Goal: Task Accomplishment & Management: Use online tool/utility

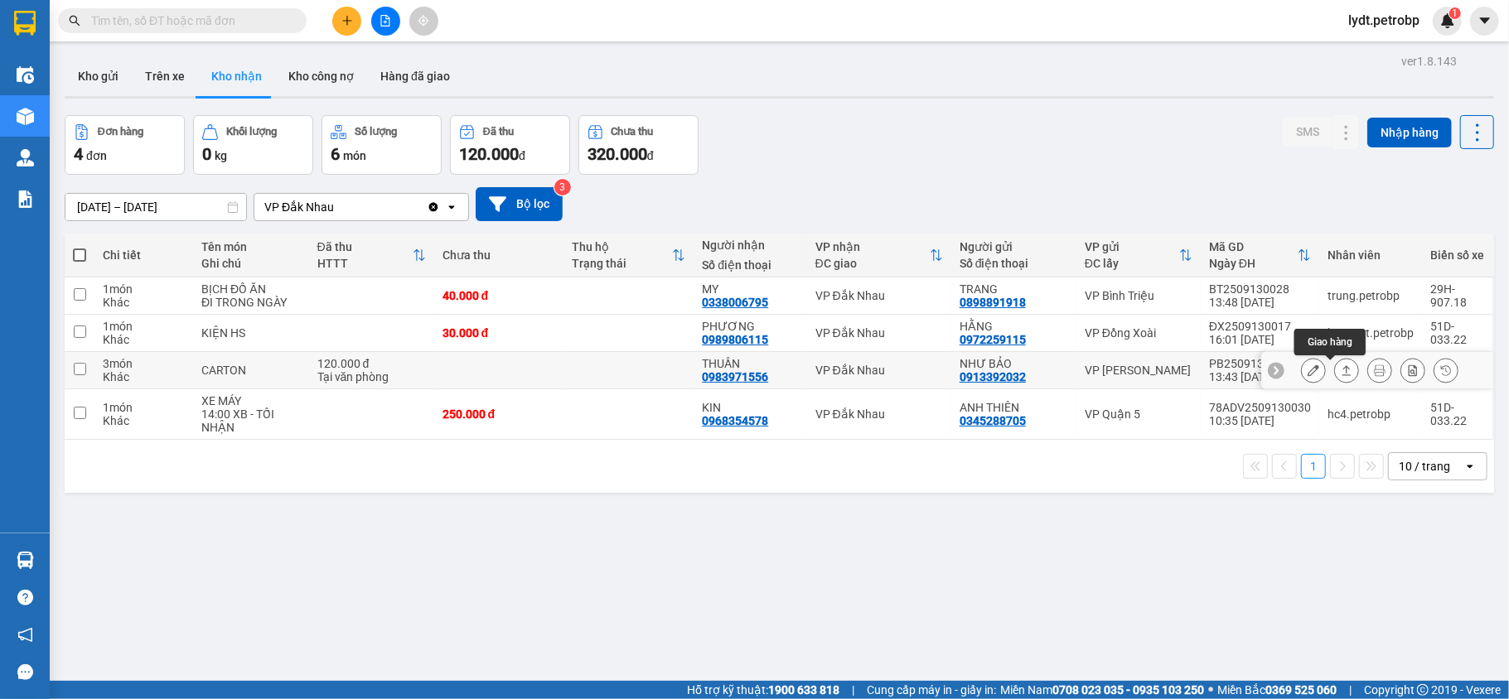
click at [1335, 365] on button at bounding box center [1346, 370] width 23 height 29
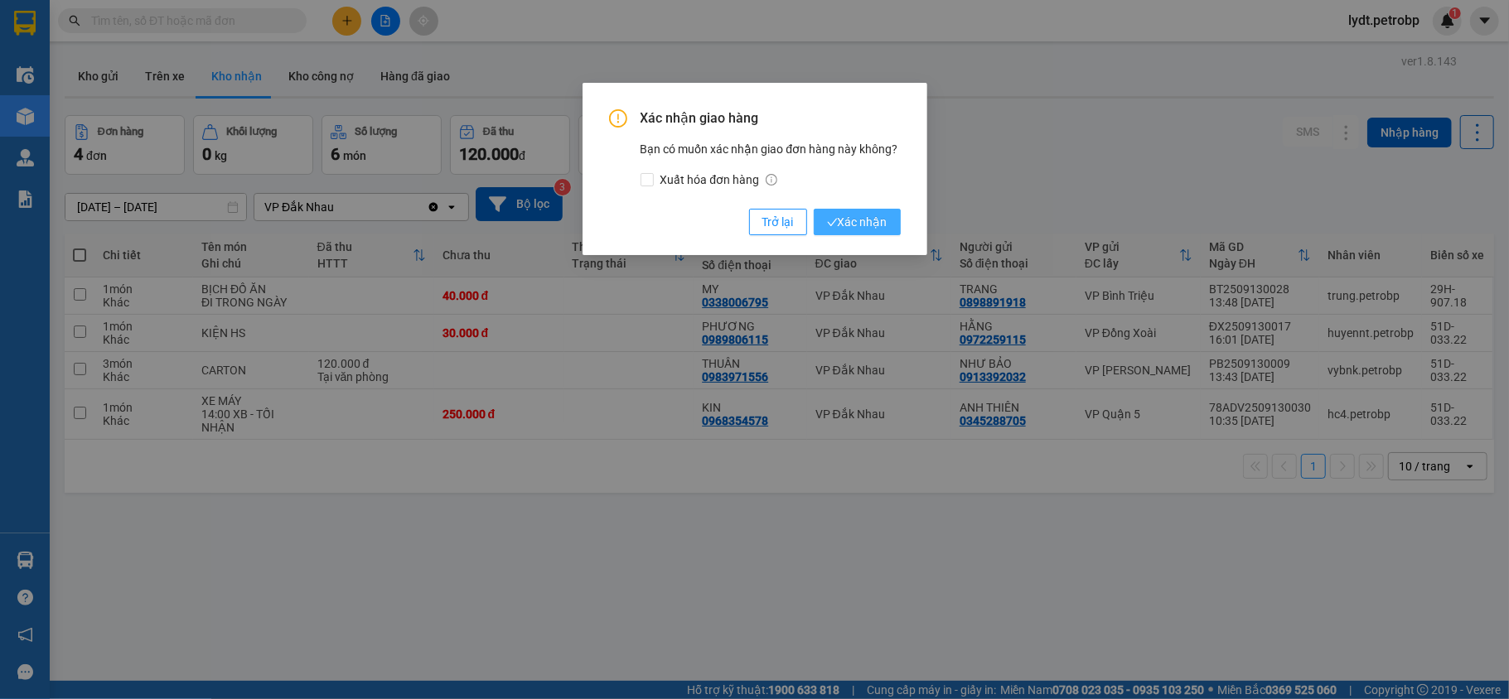
click at [849, 214] on span "Xác nhận" at bounding box center [857, 222] width 60 height 18
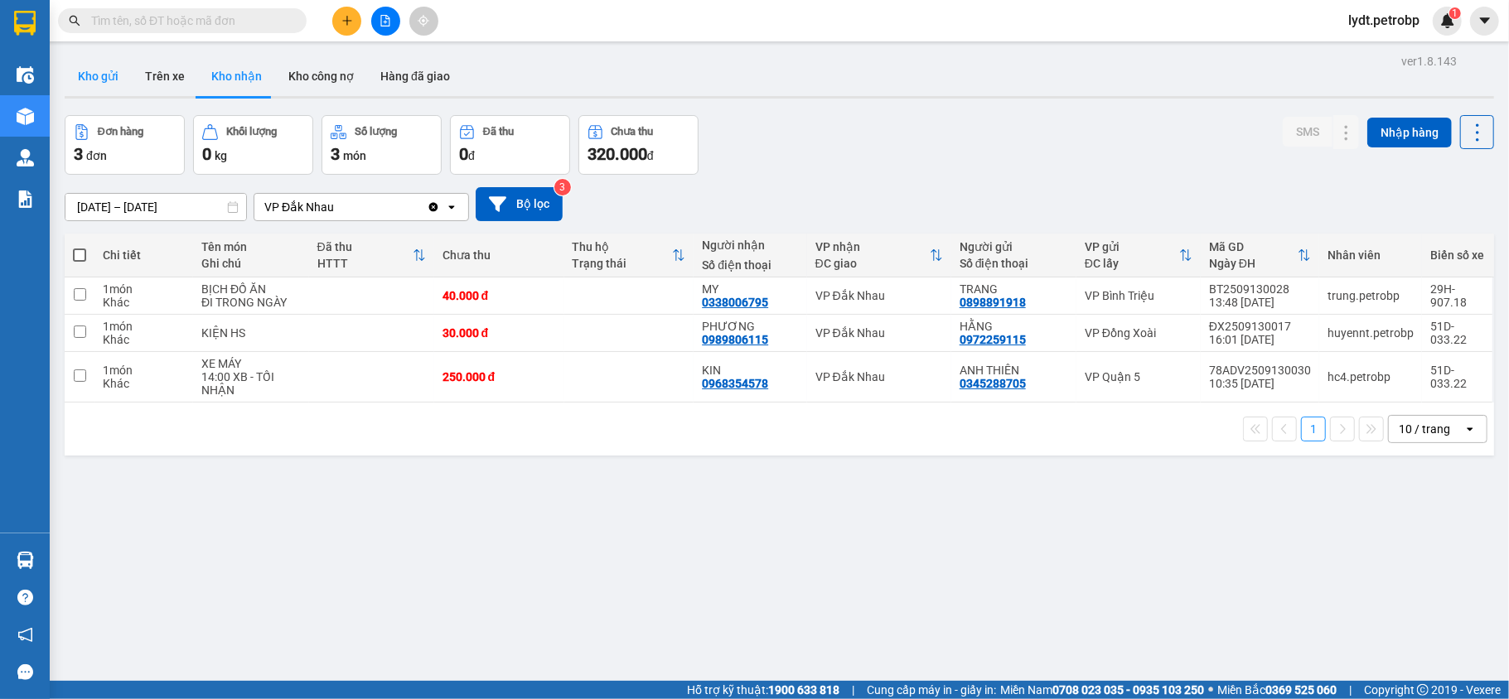
click at [87, 91] on button "Kho gửi" at bounding box center [98, 76] width 67 height 40
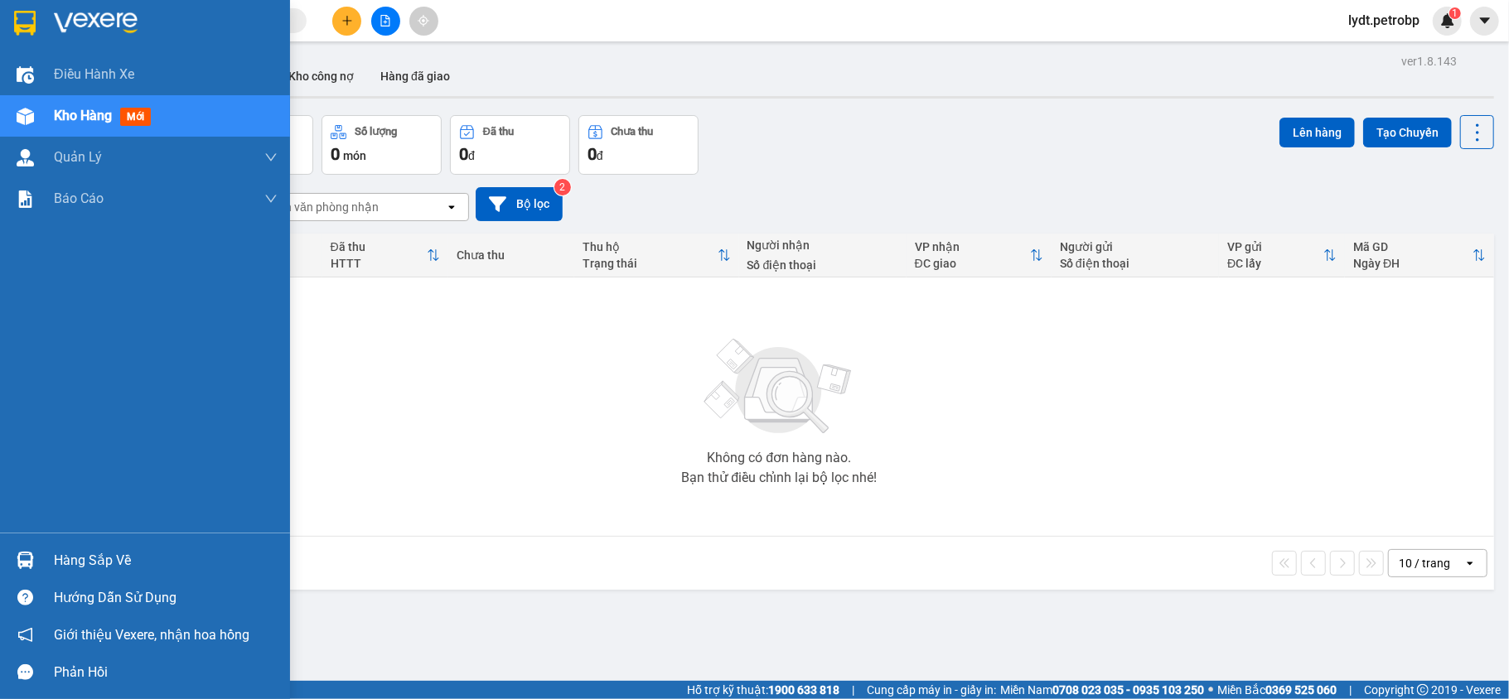
click at [51, 550] on div "Hàng sắp về" at bounding box center [145, 560] width 290 height 37
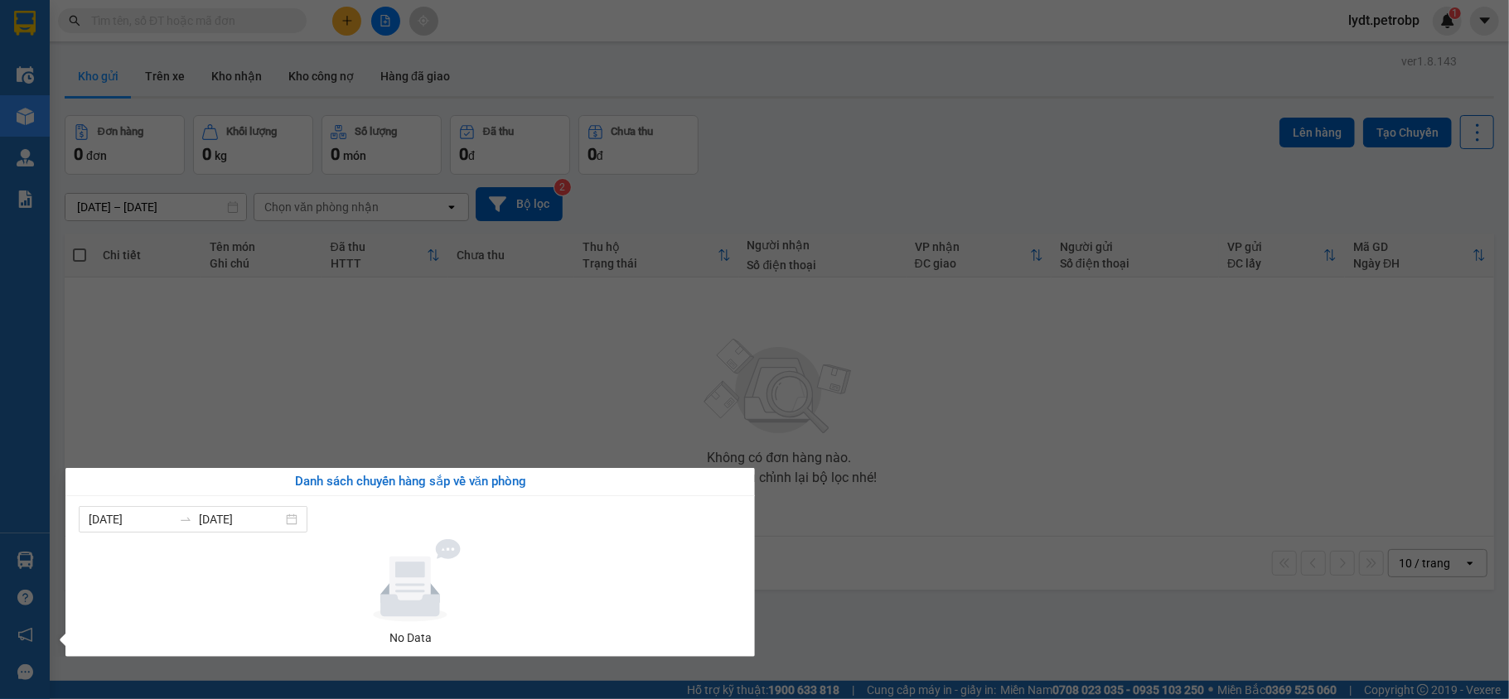
click at [1135, 518] on section "Kết quả [PERSON_NAME] ( 0 ) Bộ lọc No Data lydt.petrobp 1 Điều [PERSON_NAME] xe…" at bounding box center [754, 349] width 1509 height 699
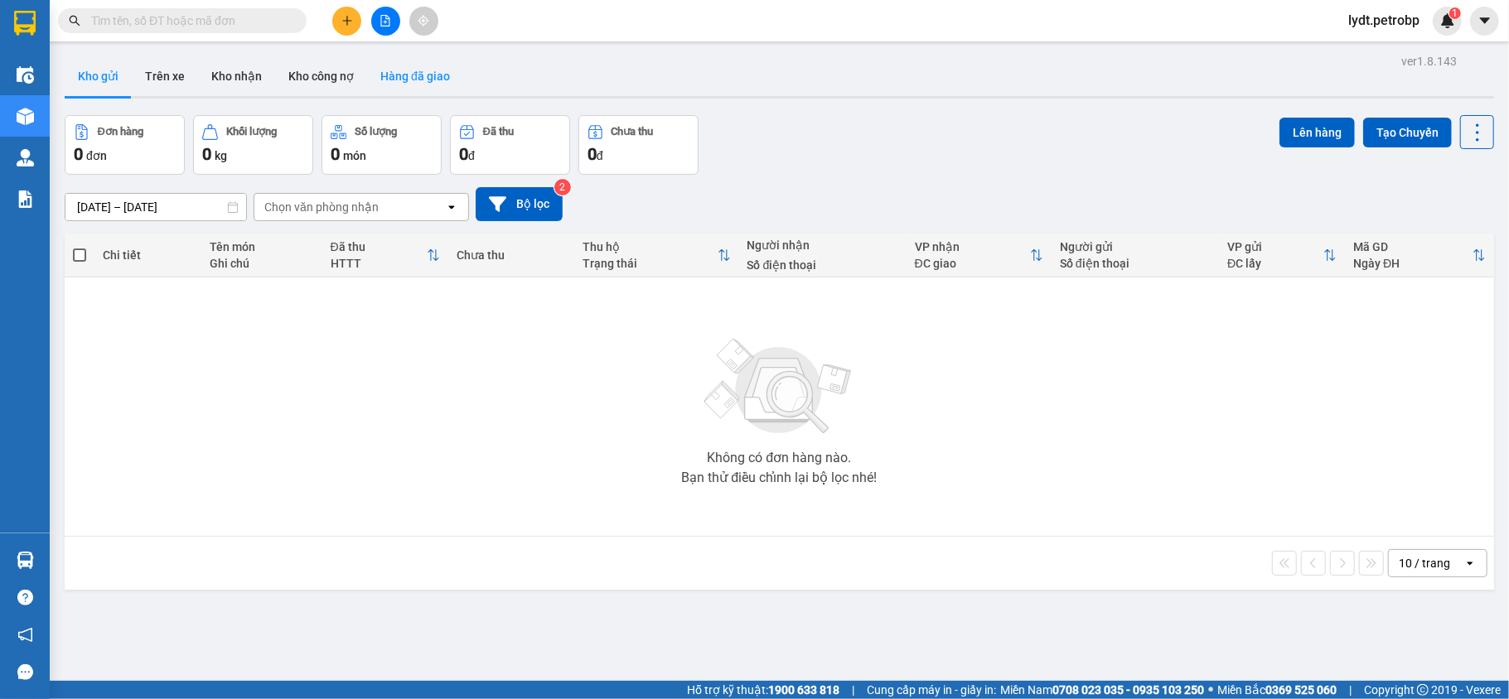
click at [399, 65] on button "Hàng đã giao" at bounding box center [415, 76] width 96 height 40
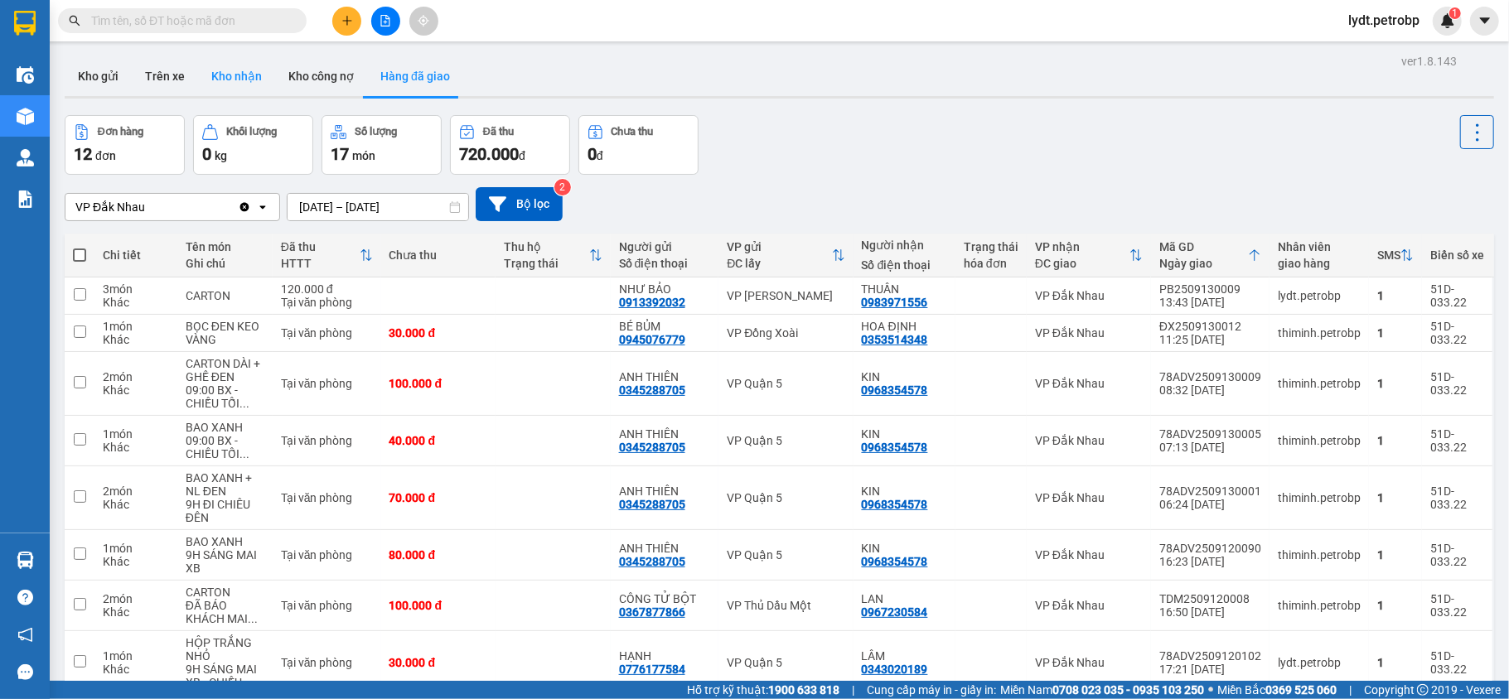
click at [239, 89] on button "Kho nhận" at bounding box center [236, 76] width 77 height 40
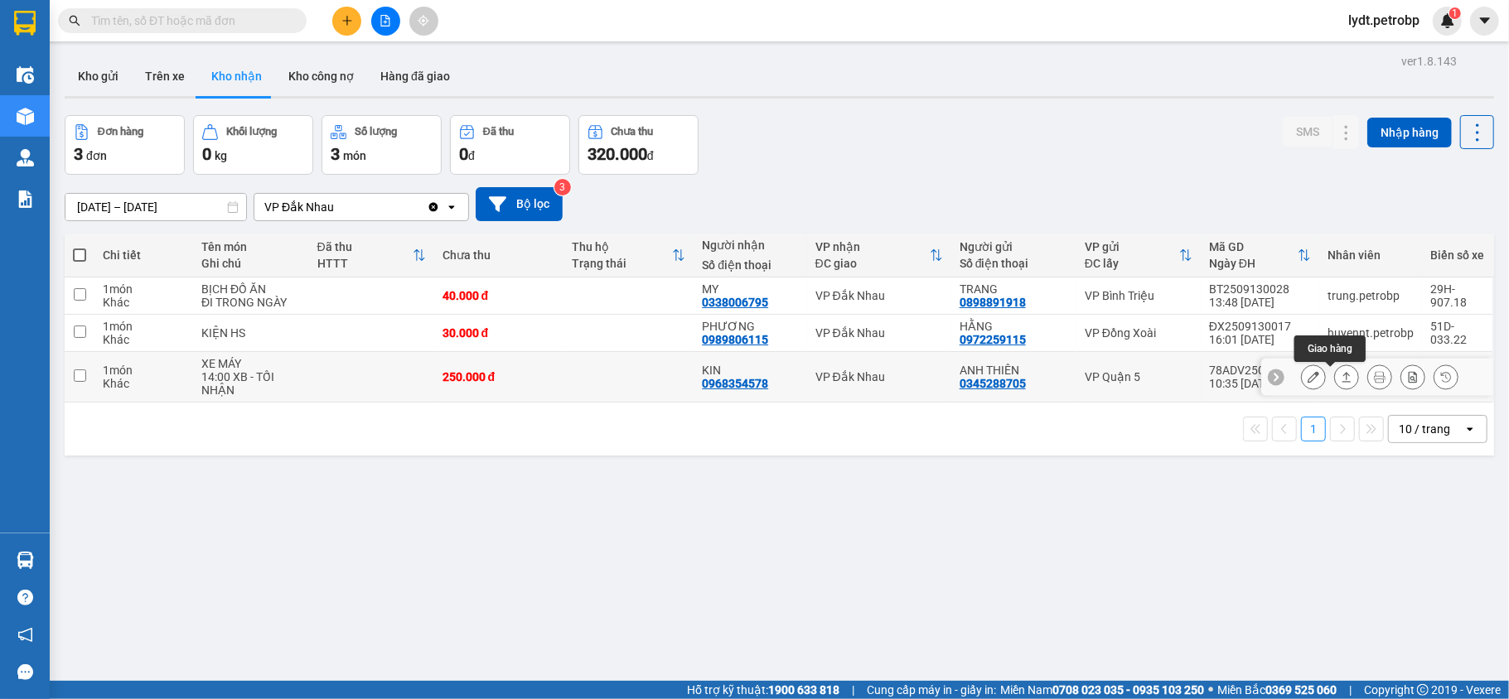
click at [1335, 378] on button at bounding box center [1346, 377] width 23 height 29
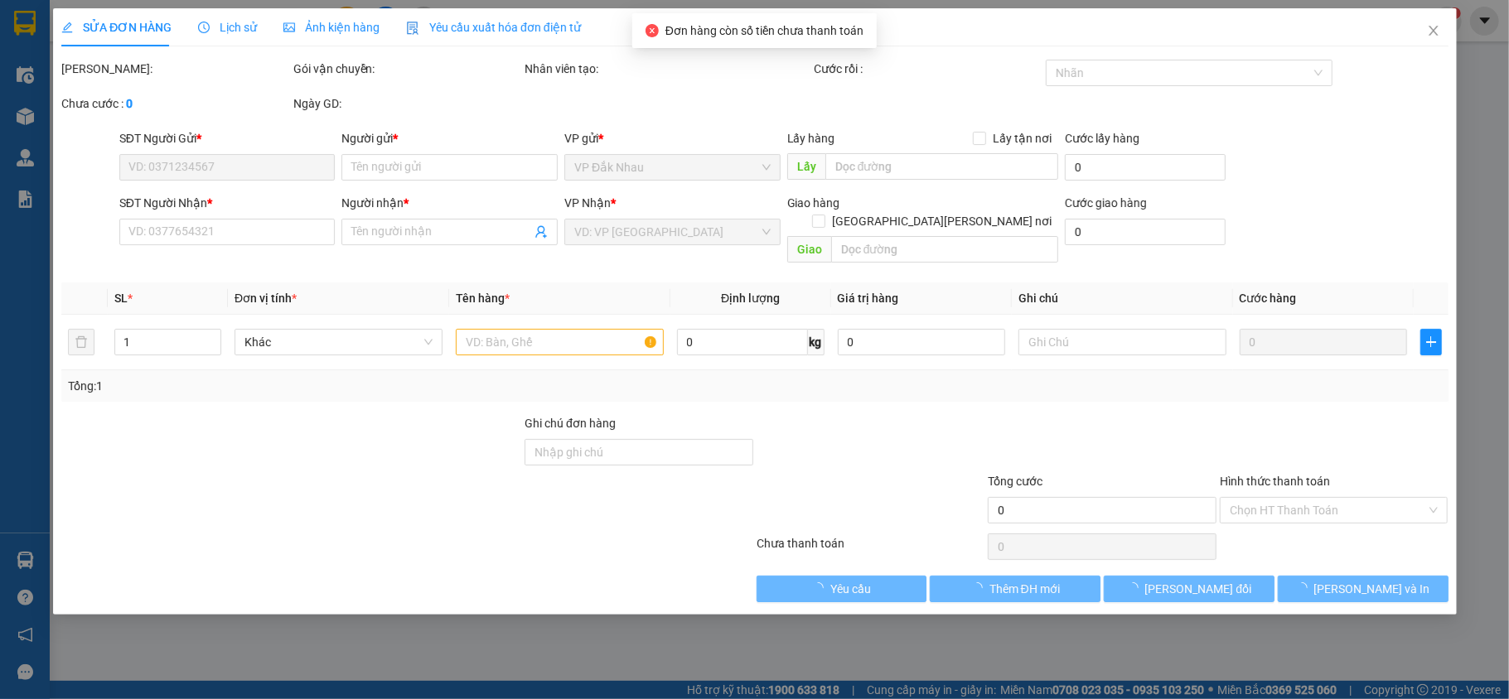
type input "0345288705"
type input "ANH THIÊN"
type input "0968354578"
type input "KIN"
type input "250.000"
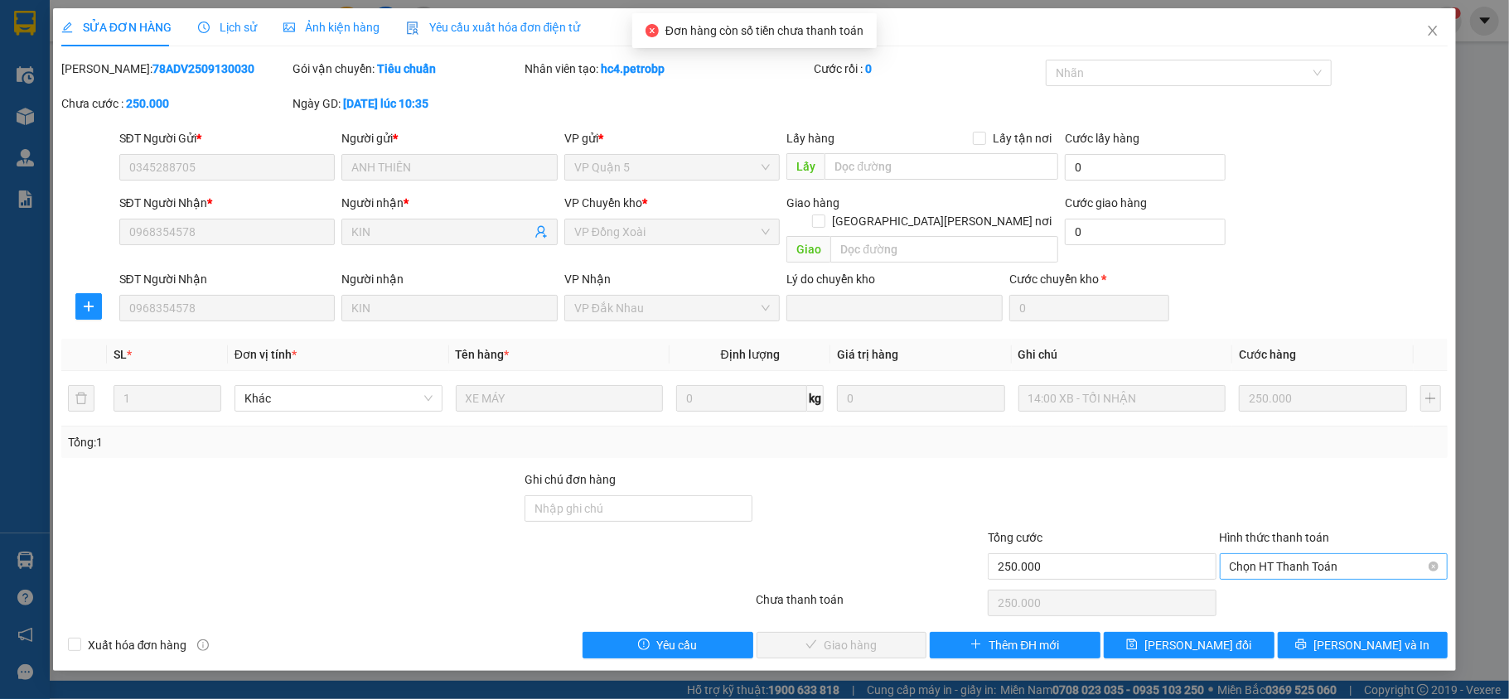
click at [1309, 554] on span "Chọn HT Thanh Toán" at bounding box center [1334, 566] width 209 height 25
click at [1294, 581] on div "Tại văn phòng" at bounding box center [1334, 583] width 209 height 18
type input "0"
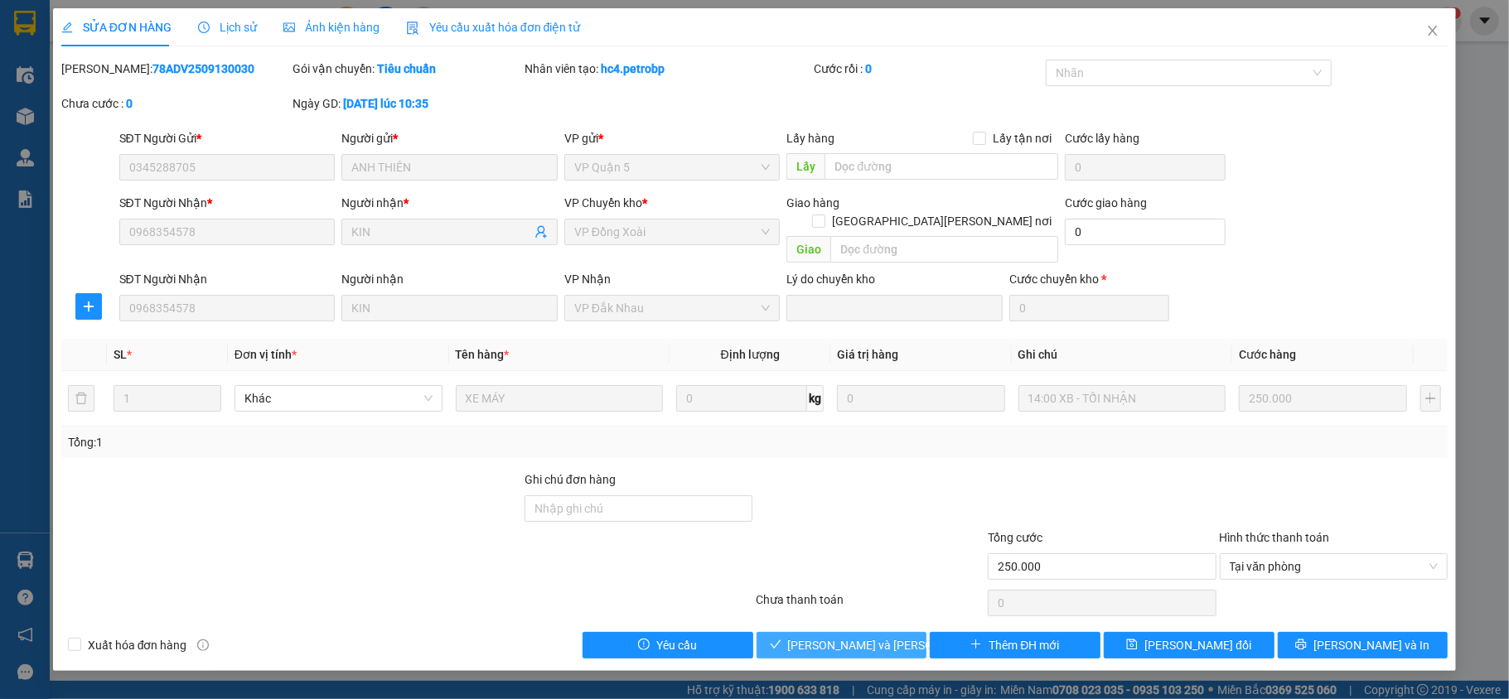
click at [847, 636] on span "[PERSON_NAME] và [PERSON_NAME] hàng" at bounding box center [900, 645] width 224 height 18
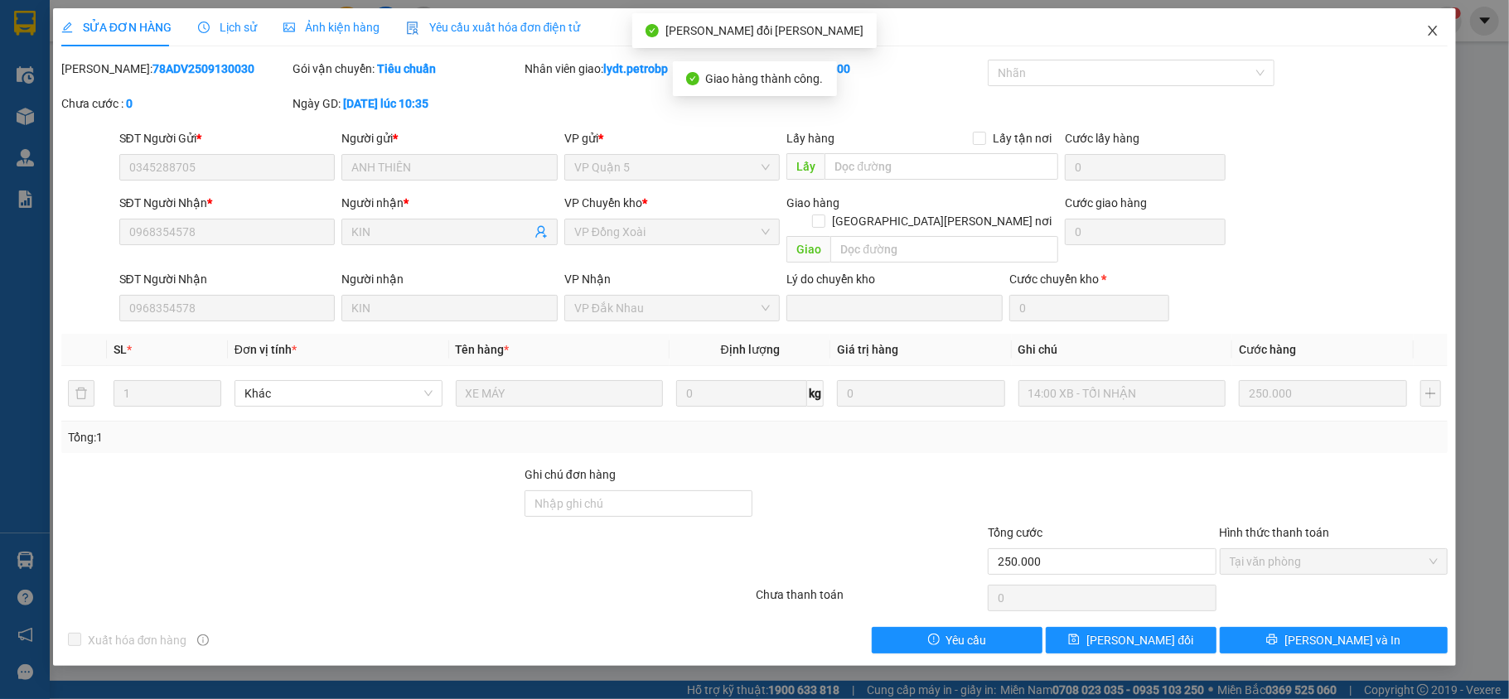
click at [1419, 24] on span "Close" at bounding box center [1433, 31] width 46 height 46
